Goal: Information Seeking & Learning: Learn about a topic

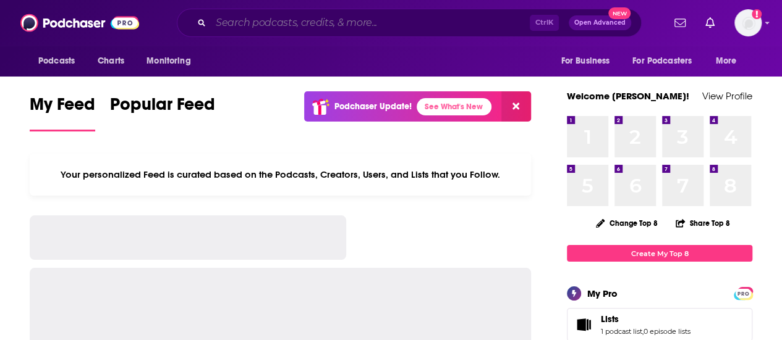
click at [339, 29] on input "Search podcasts, credits, & more..." at bounding box center [370, 23] width 319 height 20
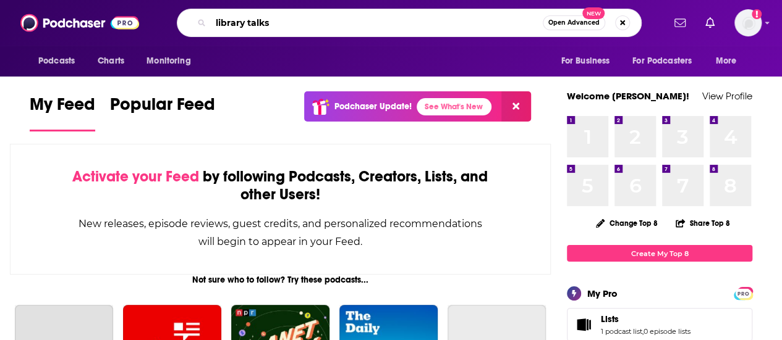
type input "library talks"
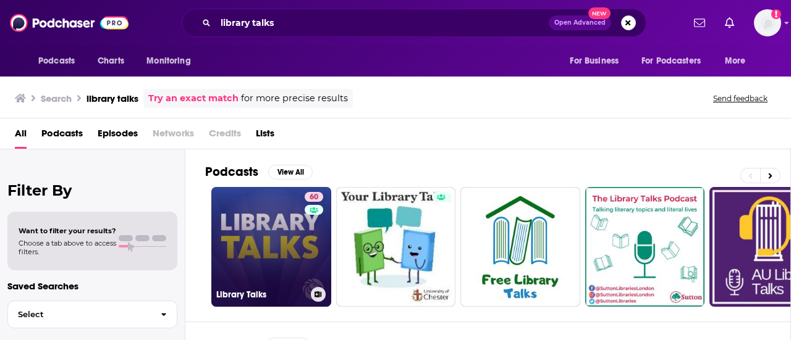
click at [279, 213] on link "60 Library Talks" at bounding box center [271, 247] width 120 height 120
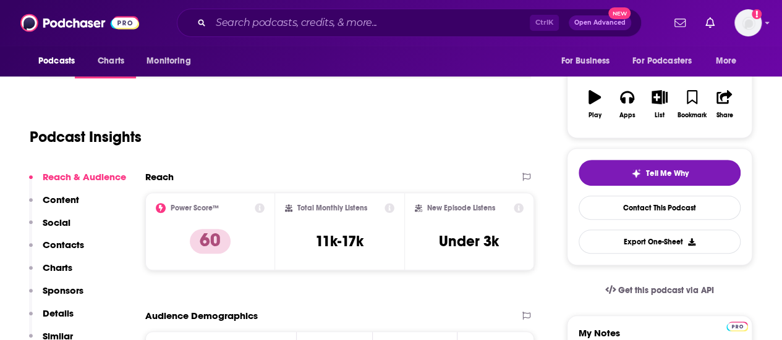
scroll to position [309, 0]
